Goal: Information Seeking & Learning: Learn about a topic

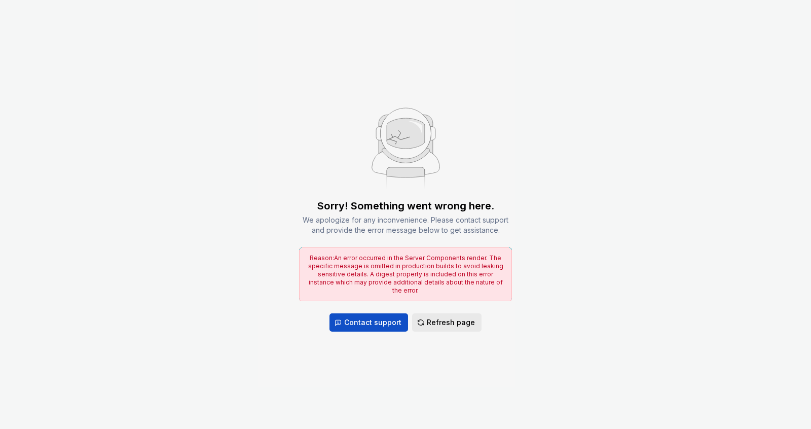
click at [439, 317] on span "Refresh page" at bounding box center [451, 322] width 48 height 10
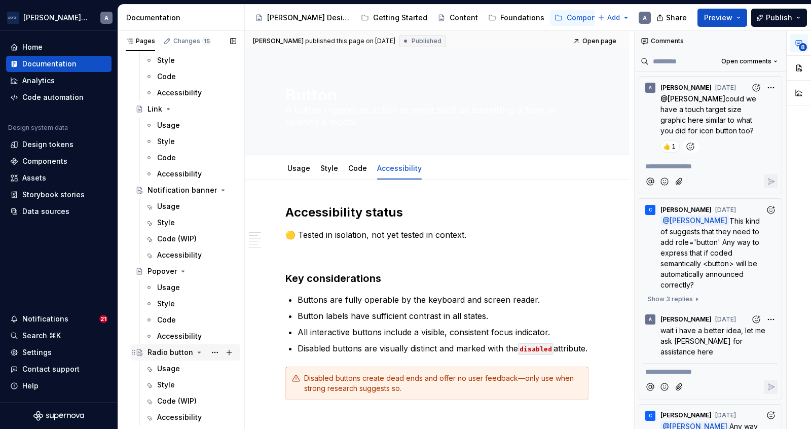
scroll to position [619, 0]
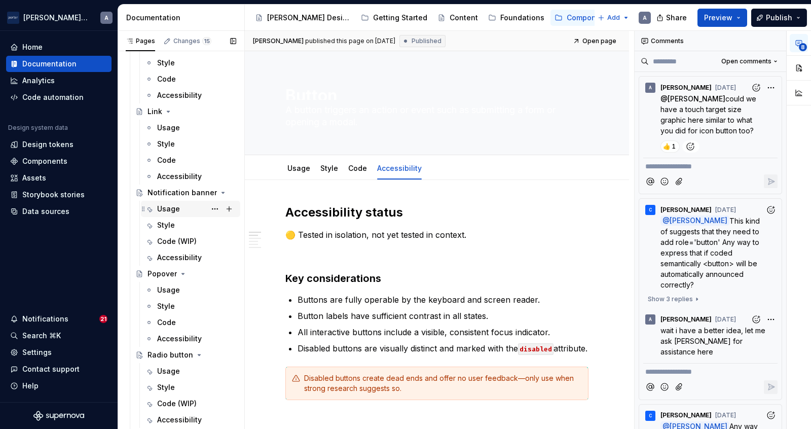
click at [169, 212] on div "Usage" at bounding box center [168, 209] width 23 height 10
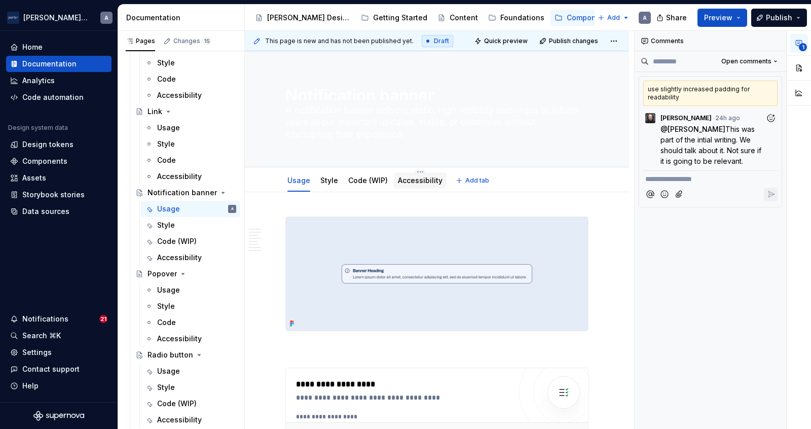
click at [420, 182] on link "Accessibility" at bounding box center [420, 180] width 45 height 9
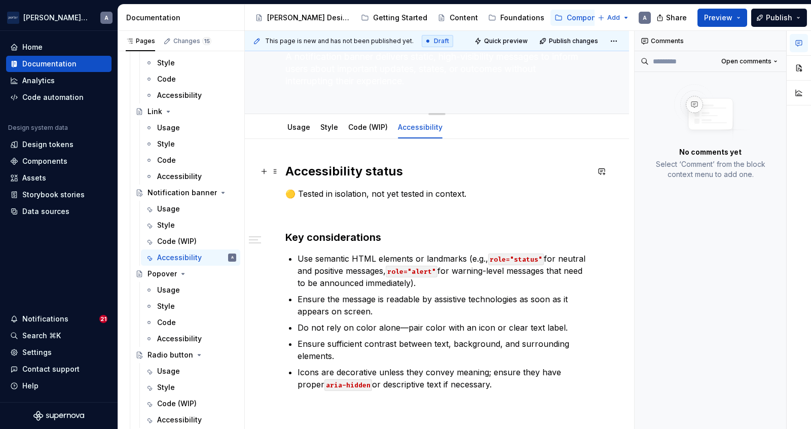
scroll to position [59, 0]
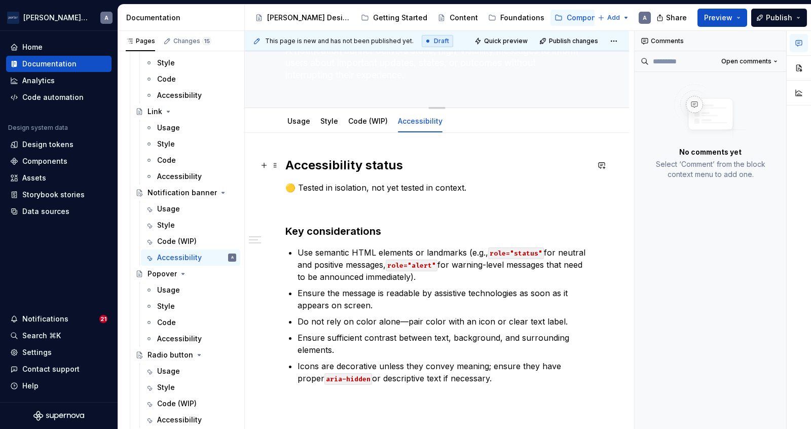
type textarea "*"
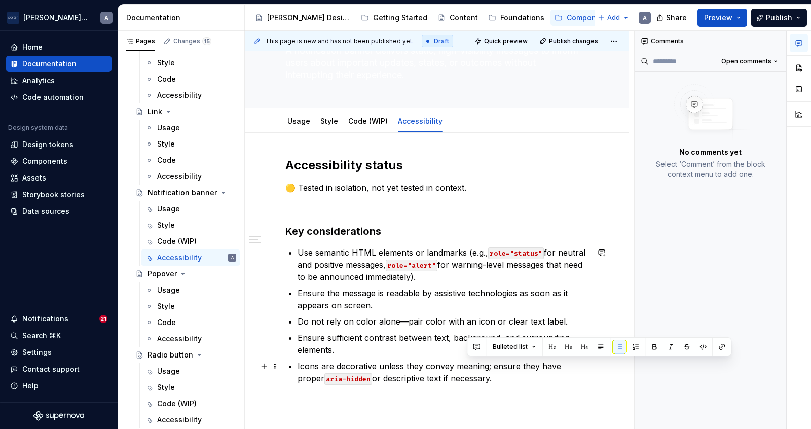
drag, startPoint x: 474, startPoint y: 382, endPoint x: 488, endPoint y: 367, distance: 20.8
click at [488, 367] on p "Icons are decorative unless they convey meaning; ensure they have proper aria-h…" at bounding box center [442, 372] width 291 height 24
click at [378, 362] on p "Icons are decorative unless they convey meaning; ensure they have proper aria-h…" at bounding box center [442, 372] width 291 height 24
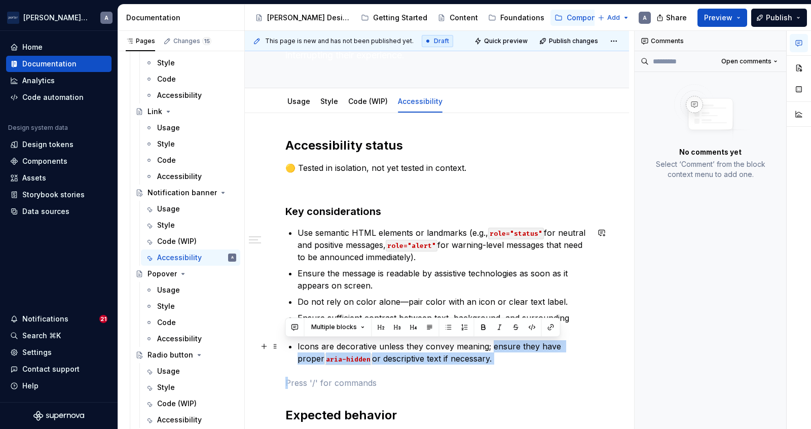
drag, startPoint x: 520, startPoint y: 348, endPoint x: 491, endPoint y: 347, distance: 29.4
click at [491, 347] on div "Accessibility status 🟡 Tested in isolation, not yet tested in context. Key cons…" at bounding box center [436, 318] width 303 height 363
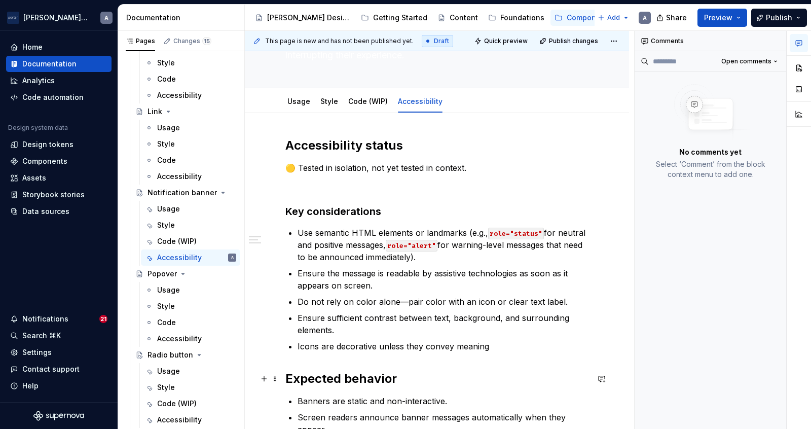
click at [389, 383] on h2 "Expected behavior" at bounding box center [436, 378] width 303 height 16
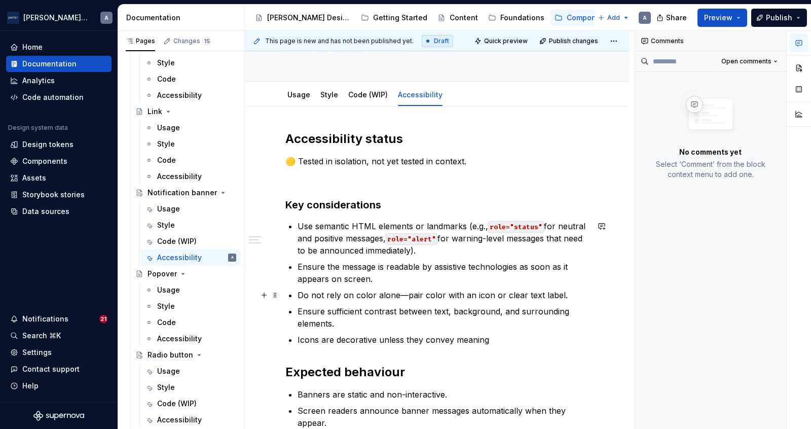
click at [367, 294] on p "Do not rely on color alone—pair color with an icon or clear text label." at bounding box center [442, 295] width 291 height 12
click at [441, 295] on p "Do not rely on colour alone—pair color with an icon or clear text label." at bounding box center [442, 295] width 291 height 12
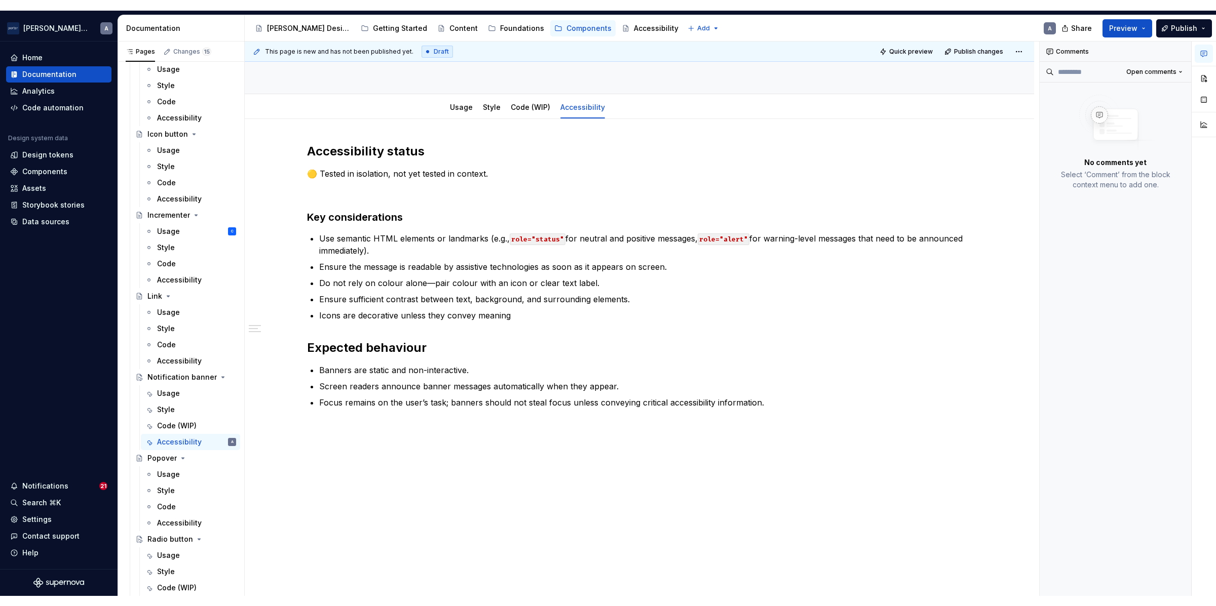
scroll to position [68, 0]
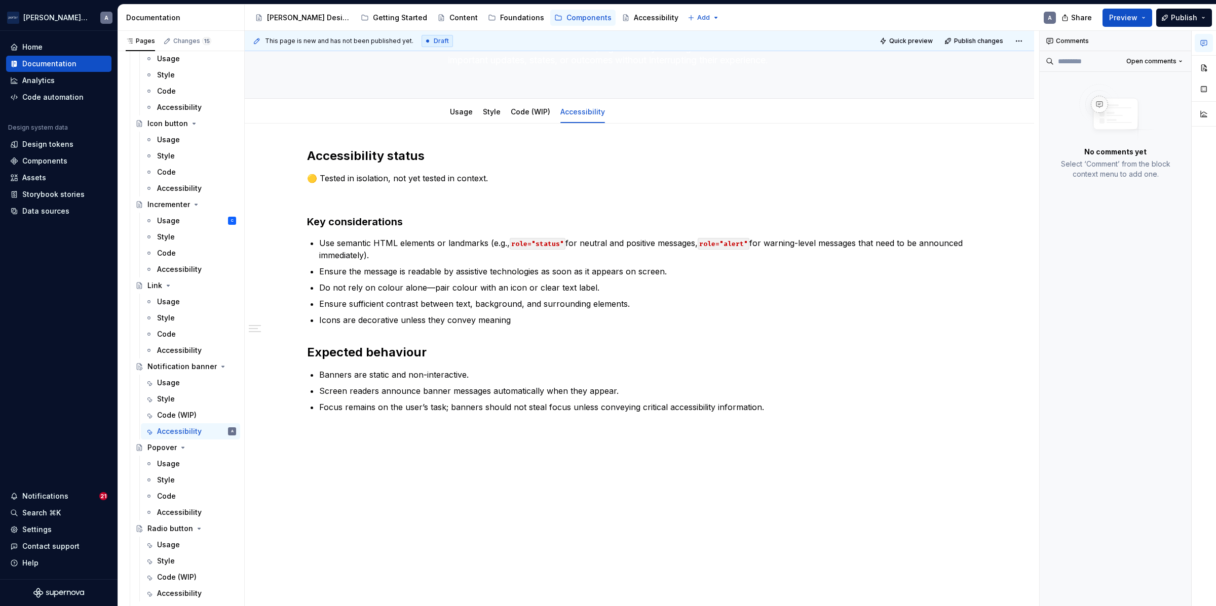
type textarea "*"
